Goal: Register for event/course

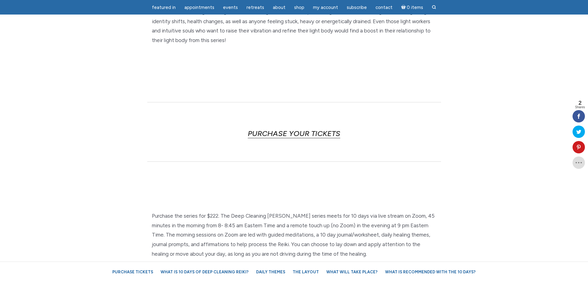
click at [300, 133] on link "PURCHASE YOUR TICKETS" at bounding box center [294, 133] width 92 height 9
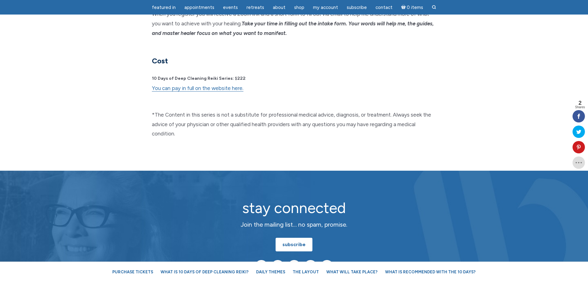
scroll to position [1625, 0]
click at [214, 85] on link "You can pay in full on the website here." at bounding box center [197, 88] width 91 height 6
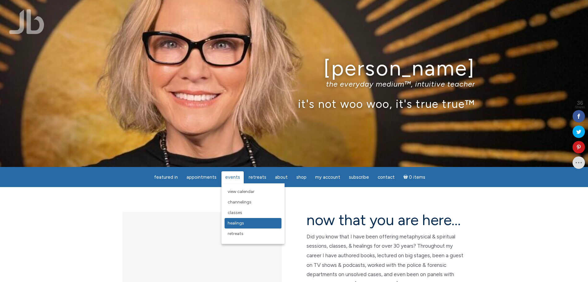
click at [239, 221] on span "Healings" at bounding box center [235, 222] width 16 height 5
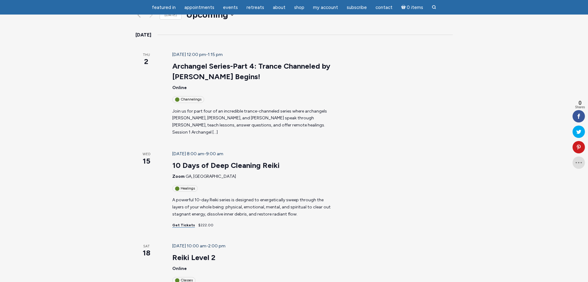
scroll to position [77, 0]
